Goal: Transaction & Acquisition: Purchase product/service

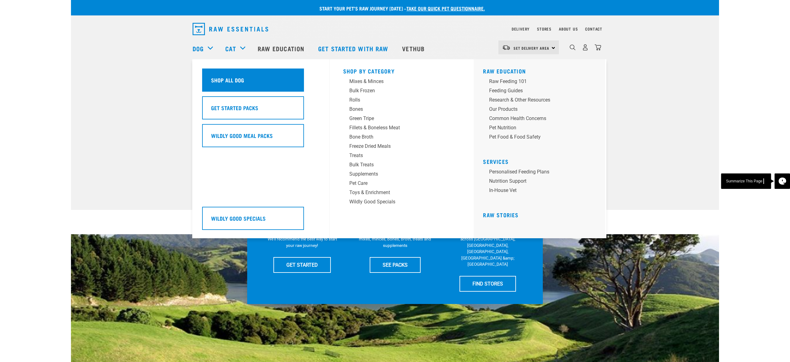
click at [221, 71] on div "Shop All Dog" at bounding box center [253, 80] width 102 height 23
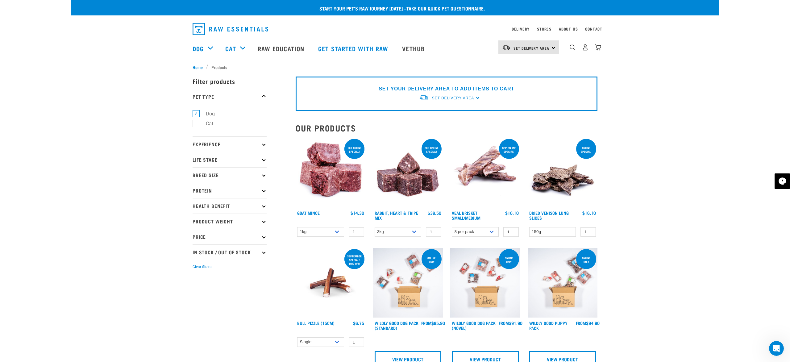
click at [419, 154] on img at bounding box center [408, 173] width 70 height 70
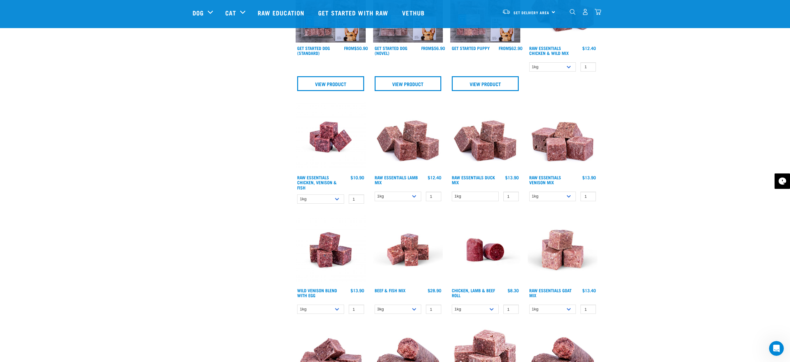
scroll to position [377, 0]
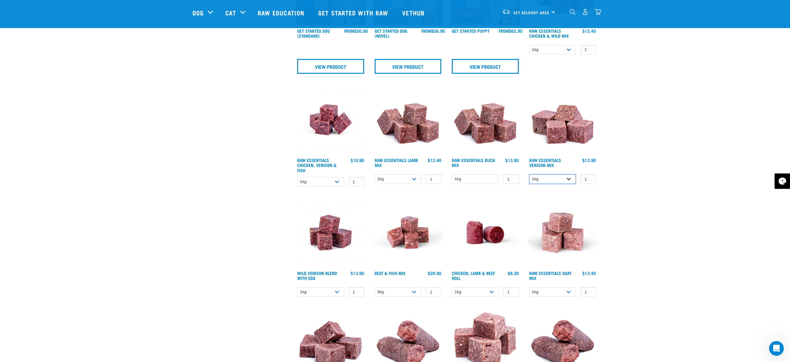
click at [565, 177] on select "1kg 3kg" at bounding box center [553, 179] width 47 height 10
select select "712"
click at [530, 174] on select "1kg 3kg" at bounding box center [553, 179] width 47 height 10
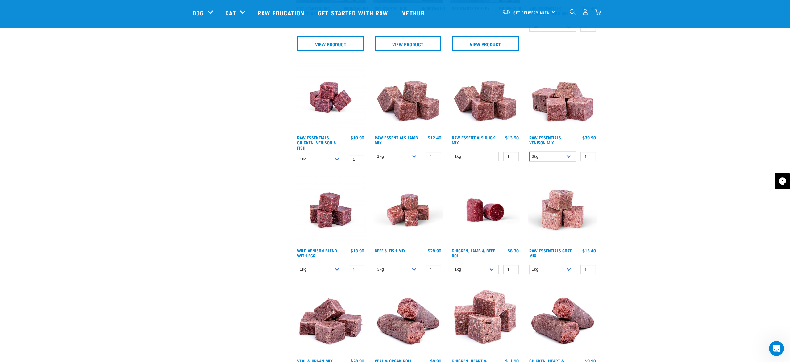
scroll to position [414, 0]
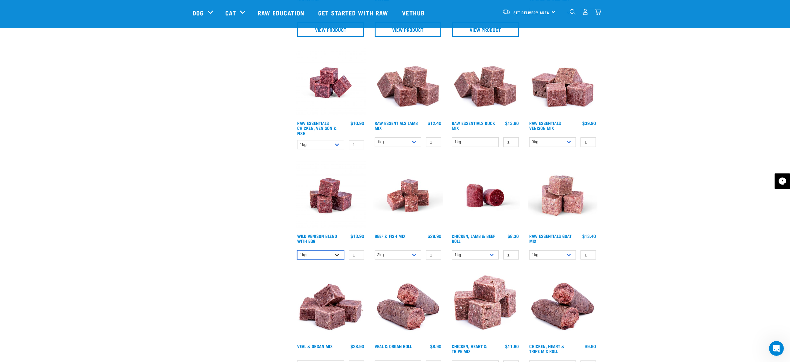
click at [323, 253] on select "1kg 3kg Bulk (10kg)" at bounding box center [320, 255] width 47 height 10
click at [297, 250] on select "1kg 3kg Bulk (10kg)" at bounding box center [320, 255] width 47 height 10
click at [323, 255] on select "1kg 3kg Bulk (10kg)" at bounding box center [320, 255] width 47 height 10
select select "34496"
click at [297, 250] on select "1kg 3kg Bulk (10kg)" at bounding box center [320, 255] width 47 height 10
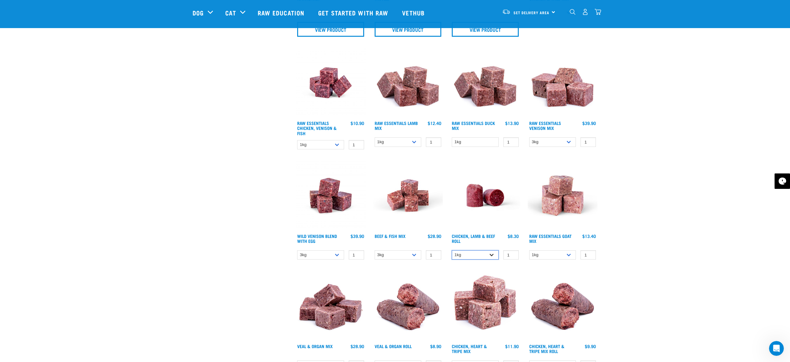
click at [484, 254] on select "1kg Bulk (10kg)" at bounding box center [475, 255] width 47 height 10
click at [452, 250] on select "1kg Bulk (10kg)" at bounding box center [475, 255] width 47 height 10
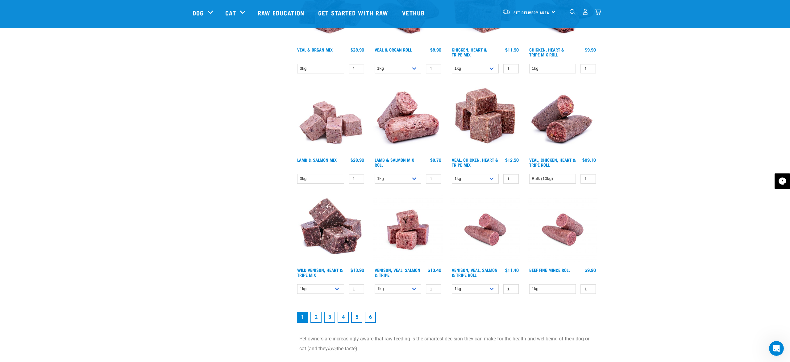
scroll to position [712, 0]
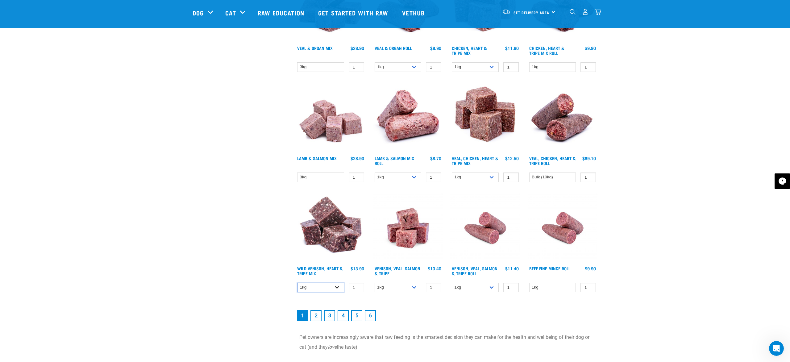
click at [325, 284] on select "1kg 3kg" at bounding box center [320, 288] width 47 height 10
select select "763"
click at [297, 283] on select "1kg 3kg" at bounding box center [320, 288] width 47 height 10
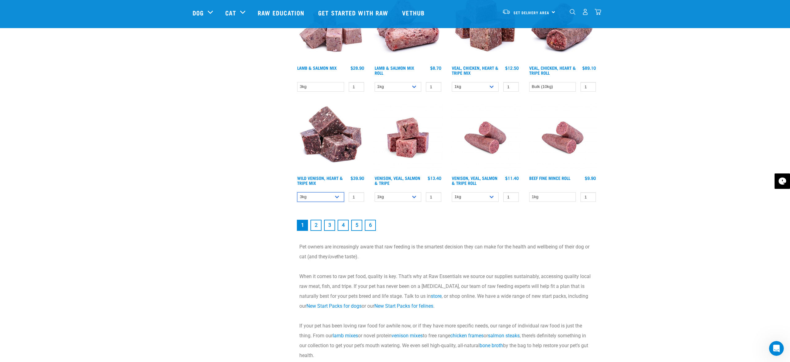
scroll to position [804, 0]
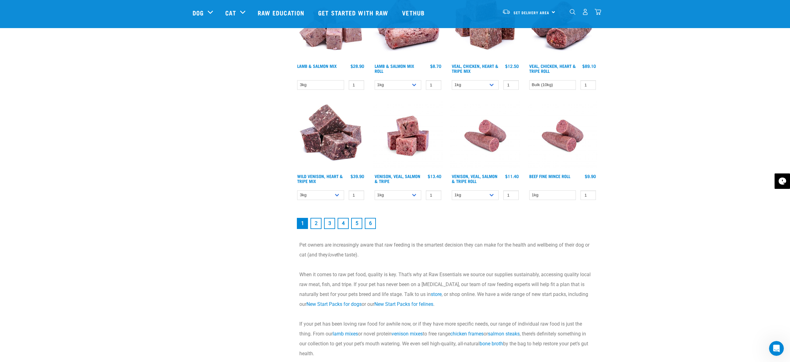
click at [321, 223] on link "2" at bounding box center [316, 223] width 11 height 11
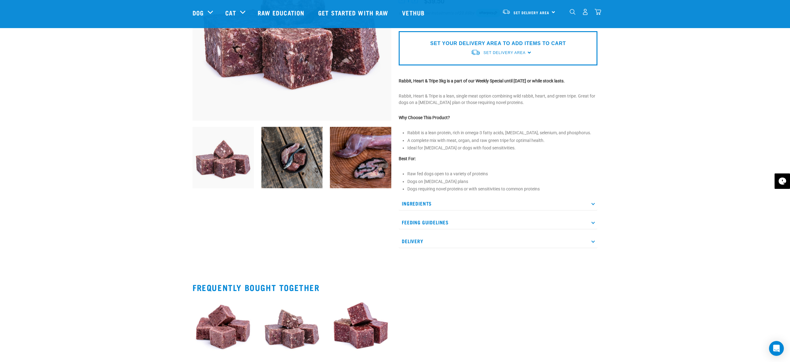
scroll to position [124, 0]
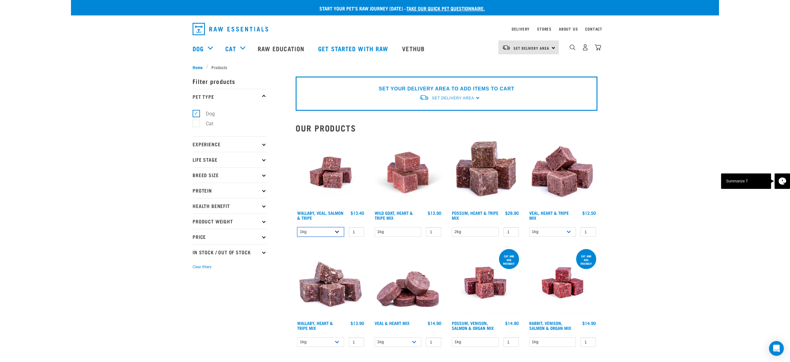
click at [329, 228] on select "1kg 3kg Bulk (18kg)" at bounding box center [320, 232] width 47 height 10
select select "45457"
click at [297, 227] on select "1kg 3kg Bulk (18kg)" at bounding box center [320, 232] width 47 height 10
click at [392, 231] on select "1kg" at bounding box center [398, 232] width 47 height 10
click at [481, 237] on div "Possum, Heart & Tripe Mix 1 0 100 0" at bounding box center [485, 189] width 77 height 110
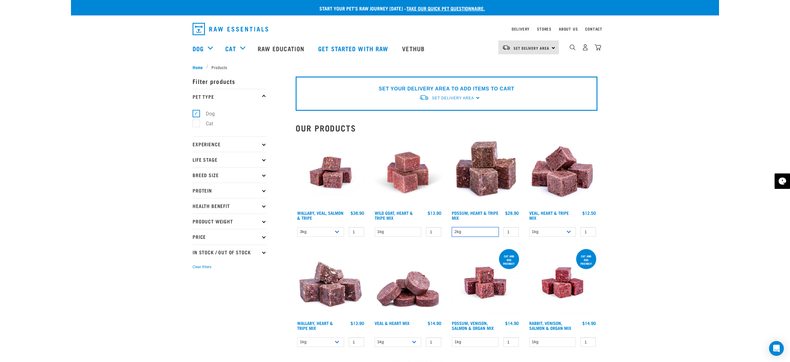
click at [481, 235] on select "2kg" at bounding box center [475, 232] width 47 height 10
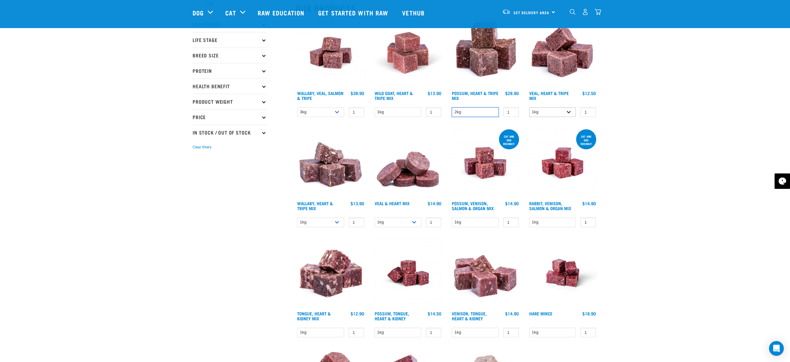
scroll to position [76, 0]
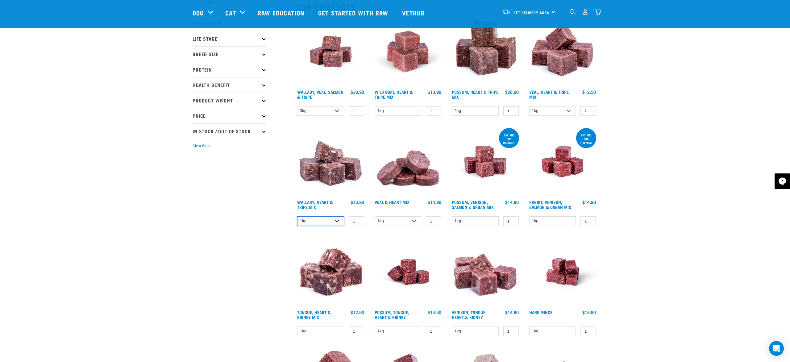
click at [328, 220] on select "1kg 3kg" at bounding box center [320, 221] width 47 height 10
select select "776"
click at [297, 216] on select "1kg 3kg" at bounding box center [320, 221] width 47 height 10
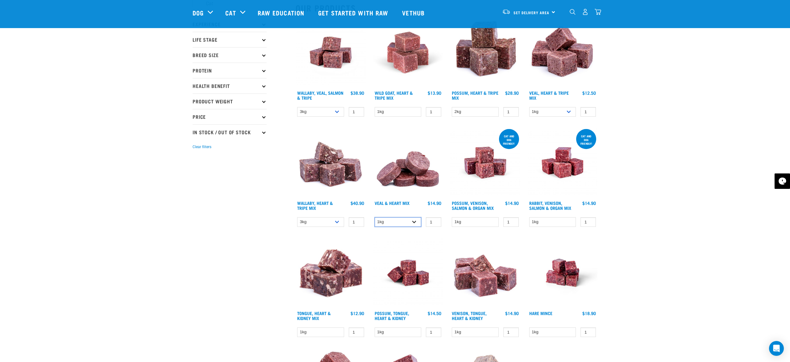
click at [415, 223] on select "1kg 3kg" at bounding box center [398, 222] width 47 height 10
select select "743"
click at [375, 217] on select "1kg 3kg" at bounding box center [398, 222] width 47 height 10
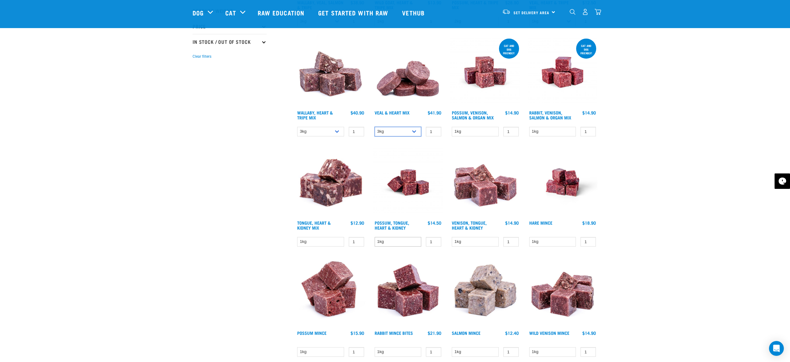
scroll to position [174, 0]
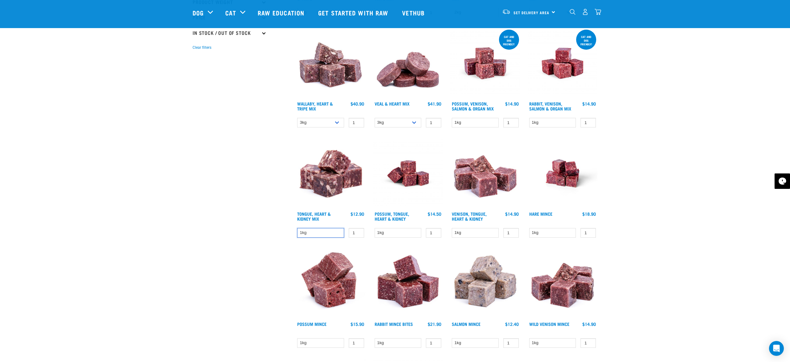
click at [333, 229] on select "1kg" at bounding box center [320, 233] width 47 height 10
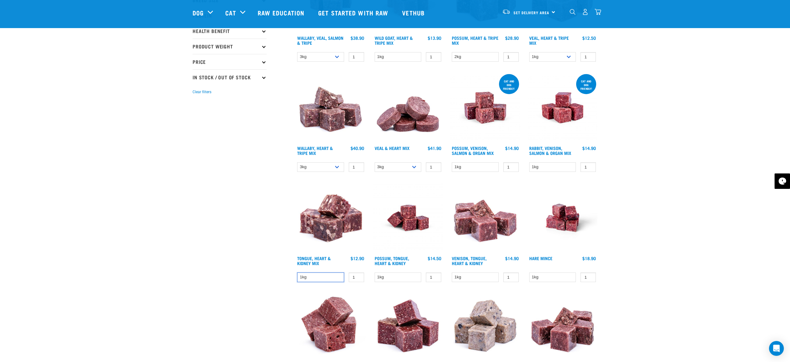
scroll to position [128, 0]
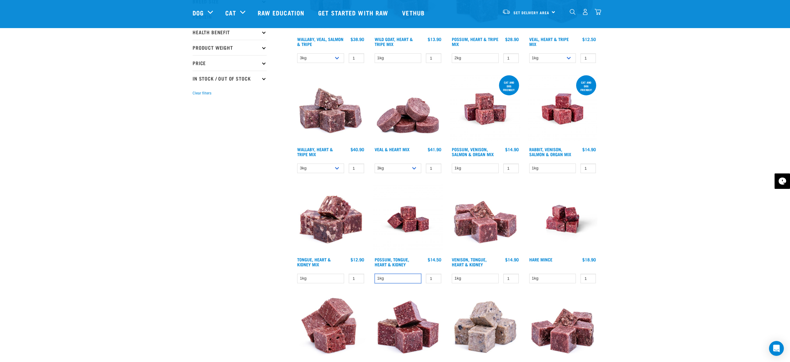
click at [412, 276] on select "1kg" at bounding box center [398, 279] width 47 height 10
click at [482, 276] on select "1kg" at bounding box center [475, 279] width 47 height 10
click at [661, 274] on div "Start your pet’s raw journey today – take our quick pet questionnaire. Delivery…" at bounding box center [395, 368] width 648 height 993
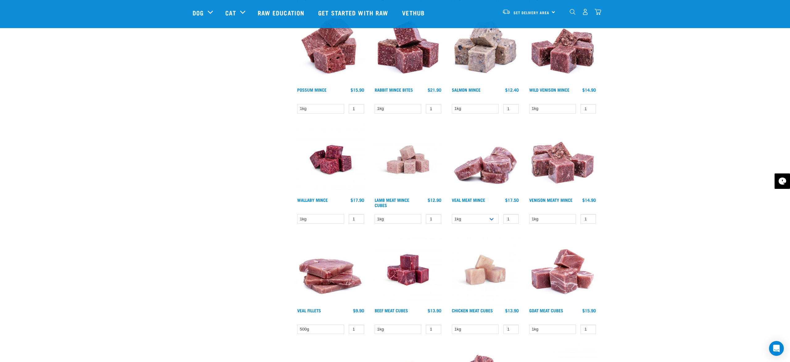
scroll to position [409, 0]
click at [496, 214] on select "1kg 3kg" at bounding box center [475, 219] width 47 height 10
select select "703"
click at [452, 214] on select "1kg 3kg" at bounding box center [475, 219] width 47 height 10
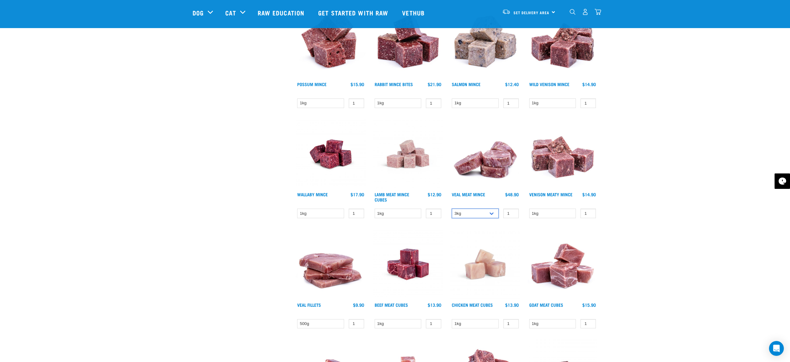
scroll to position [415, 0]
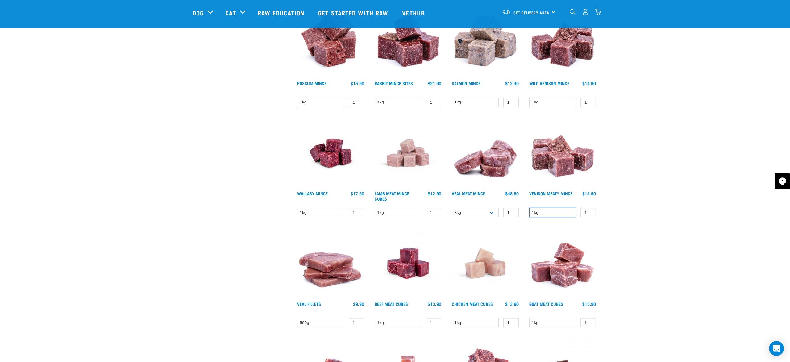
click at [572, 211] on select "1kg" at bounding box center [553, 213] width 47 height 10
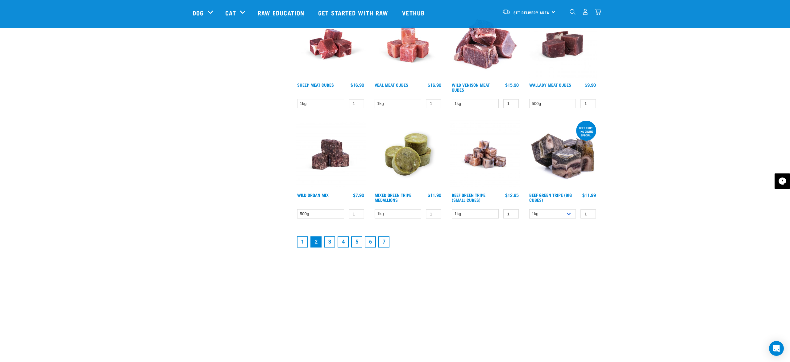
scroll to position [746, 0]
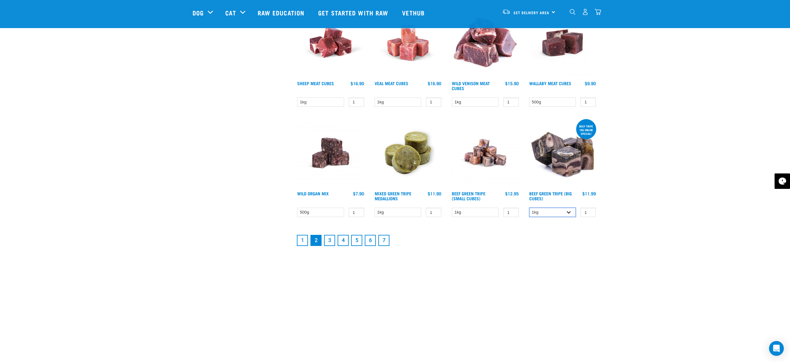
click at [563, 213] on select "1kg 3kg Bulk (10kg)" at bounding box center [553, 213] width 47 height 10
select select "346"
click at [530, 208] on select "1kg 3kg Bulk (10kg)" at bounding box center [553, 213] width 47 height 10
click at [493, 210] on select "1kg" at bounding box center [475, 213] width 47 height 10
click at [334, 214] on select "500g" at bounding box center [320, 213] width 47 height 10
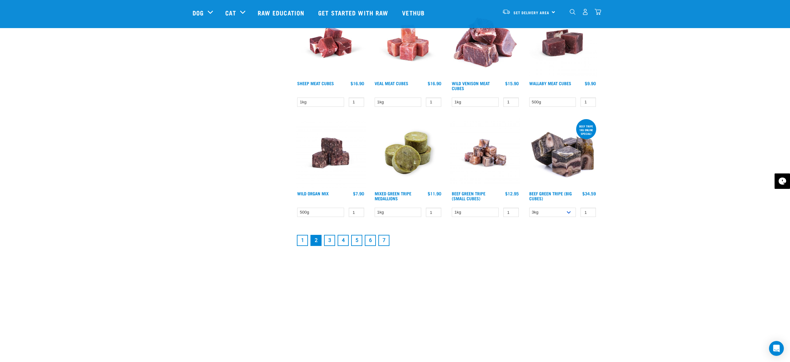
click at [329, 240] on link "3" at bounding box center [329, 240] width 11 height 11
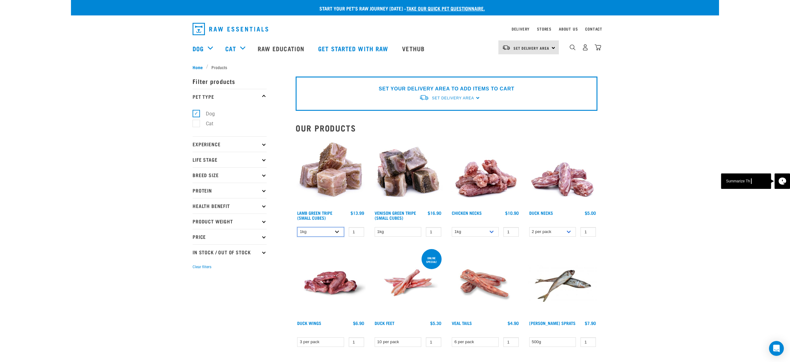
click at [336, 228] on select "1kg 3kg" at bounding box center [320, 232] width 47 height 10
select select "344959"
click at [297, 227] on select "1kg 3kg" at bounding box center [320, 232] width 47 height 10
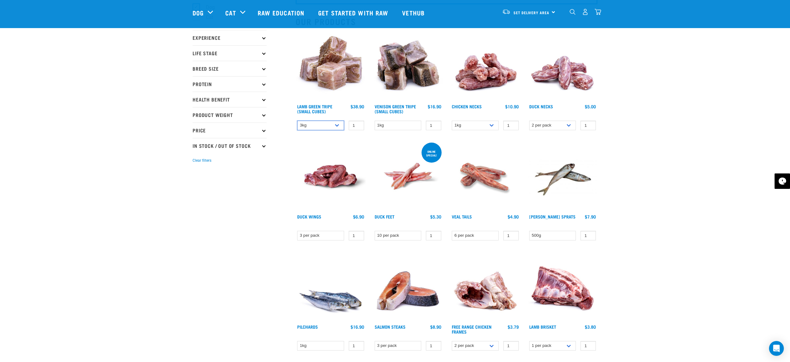
scroll to position [72, 0]
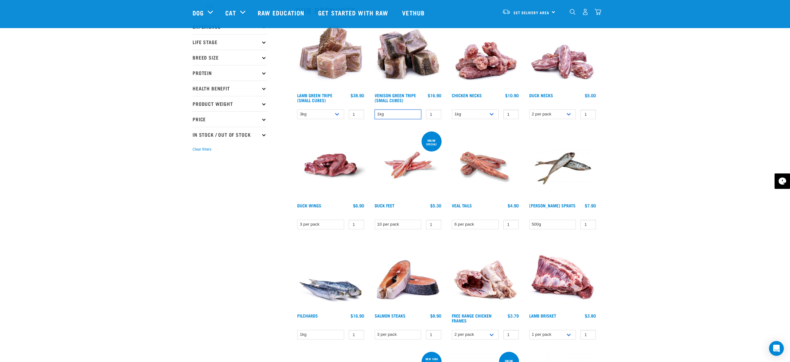
click at [409, 115] on select "1kg" at bounding box center [398, 115] width 47 height 10
click at [567, 112] on select "2 per pack 6 per pack" at bounding box center [553, 115] width 47 height 10
select select "810"
click at [530, 110] on select "2 per pack 6 per pack" at bounding box center [553, 115] width 47 height 10
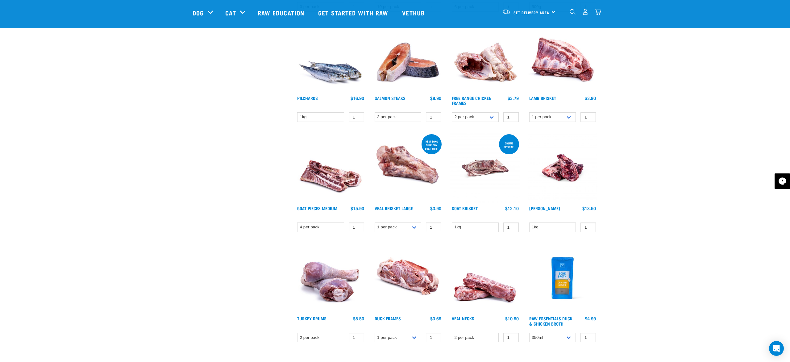
scroll to position [288, 0]
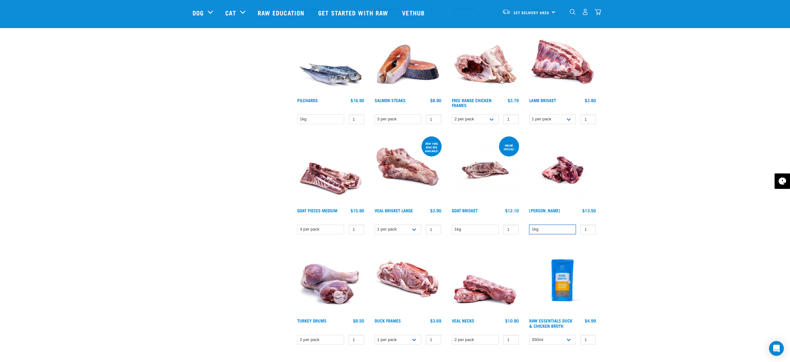
click at [574, 230] on select "1kg" at bounding box center [553, 230] width 47 height 10
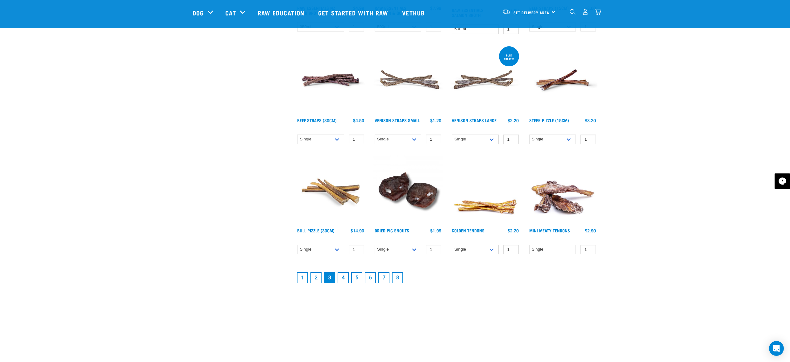
scroll to position [712, 0]
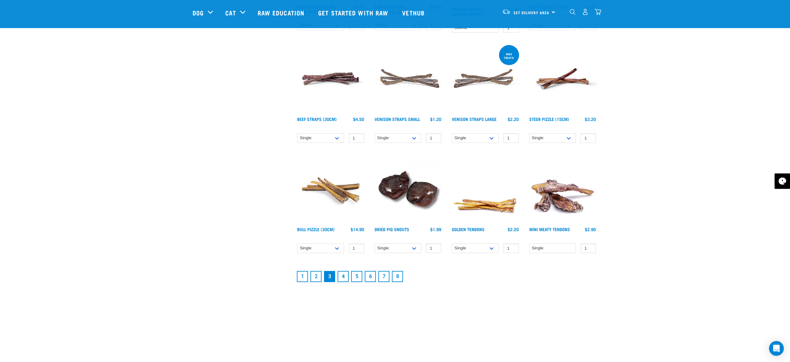
click at [346, 272] on link "4" at bounding box center [343, 276] width 11 height 11
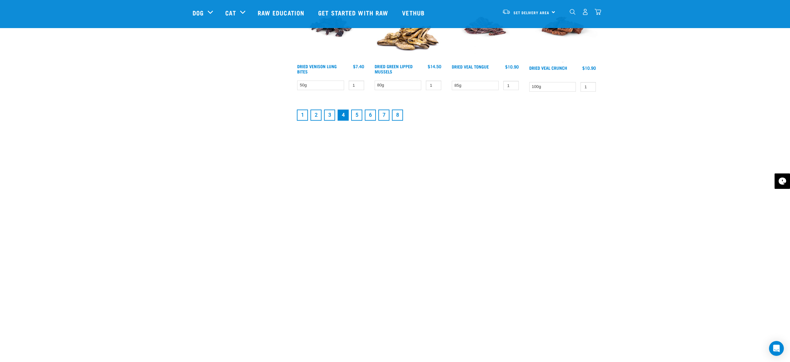
scroll to position [875, 0]
